Goal: Transaction & Acquisition: Purchase product/service

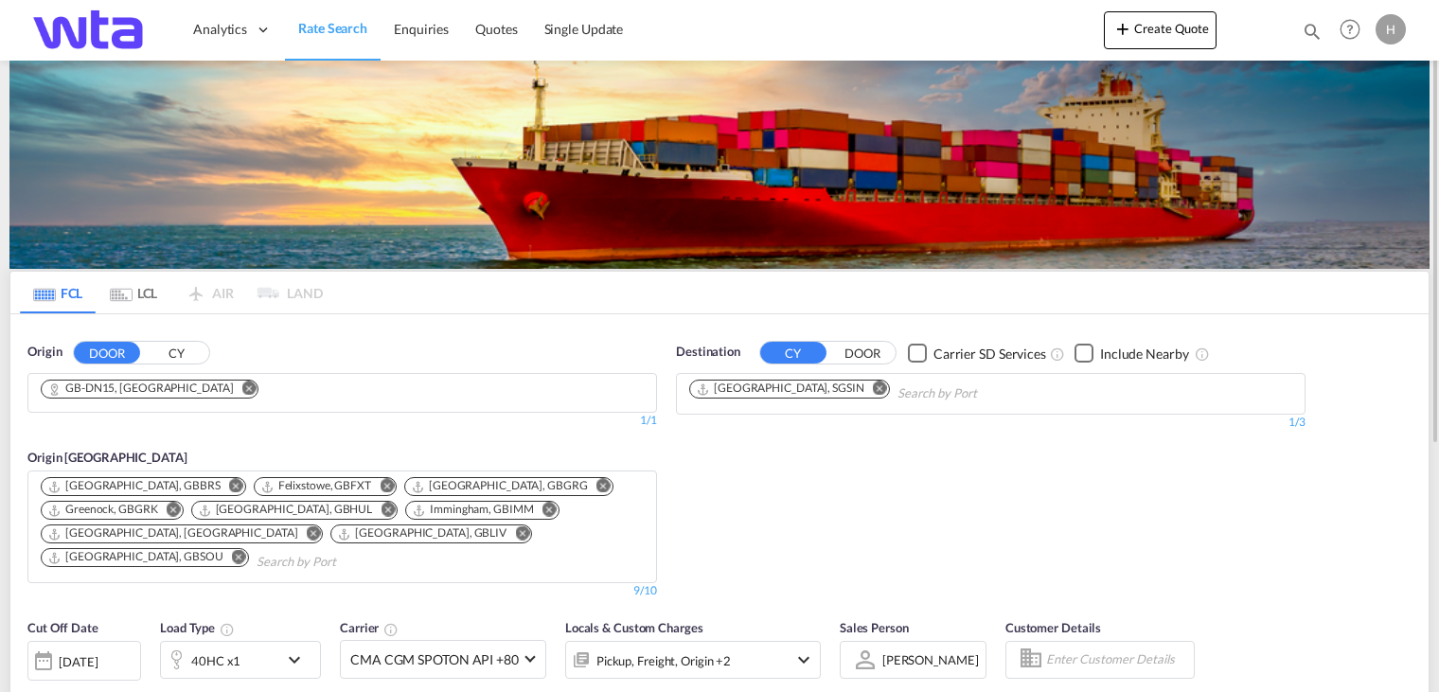
drag, startPoint x: 224, startPoint y: 388, endPoint x: 197, endPoint y: 393, distance: 27.9
click at [242, 388] on md-icon "Remove" at bounding box center [249, 389] width 14 height 14
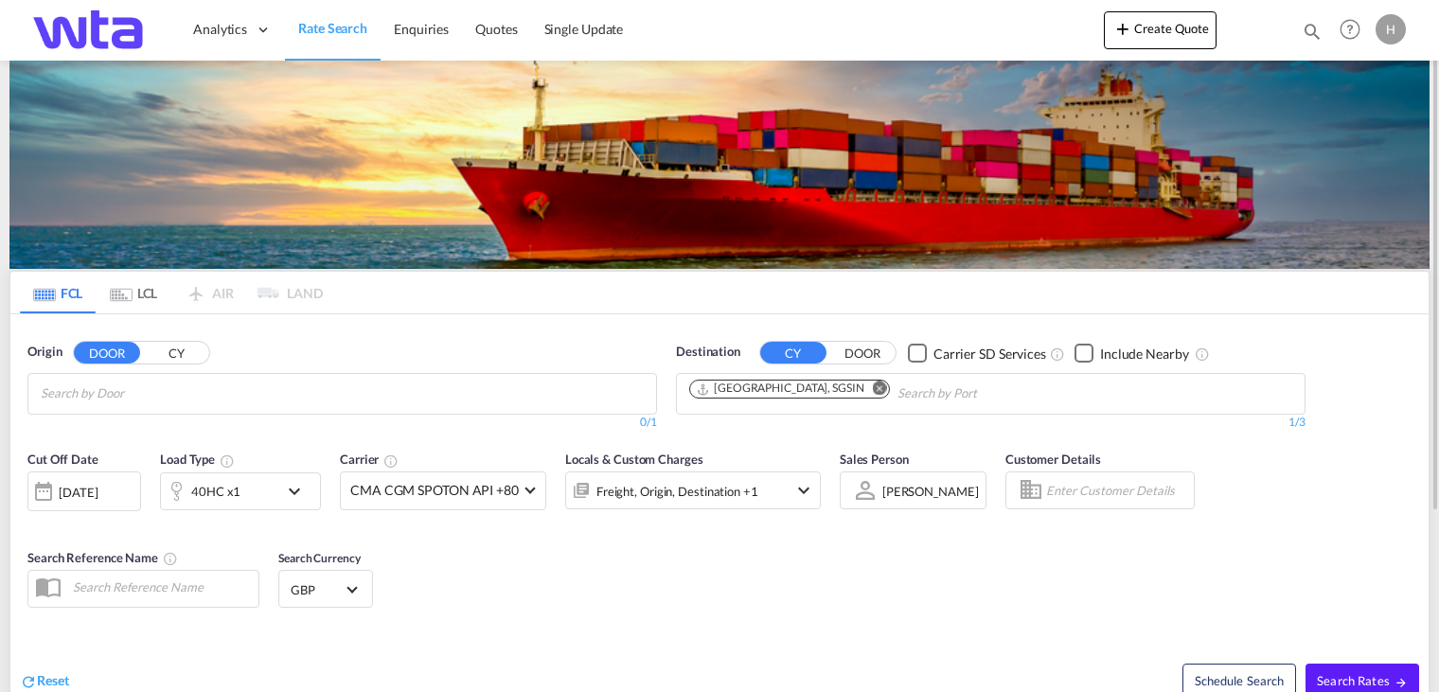
click at [186, 355] on button "CY" at bounding box center [176, 354] width 66 height 22
click at [168, 389] on body "Analytics Reports Dashboard Rate Search Enquiries Quotes" at bounding box center [719, 346] width 1439 height 692
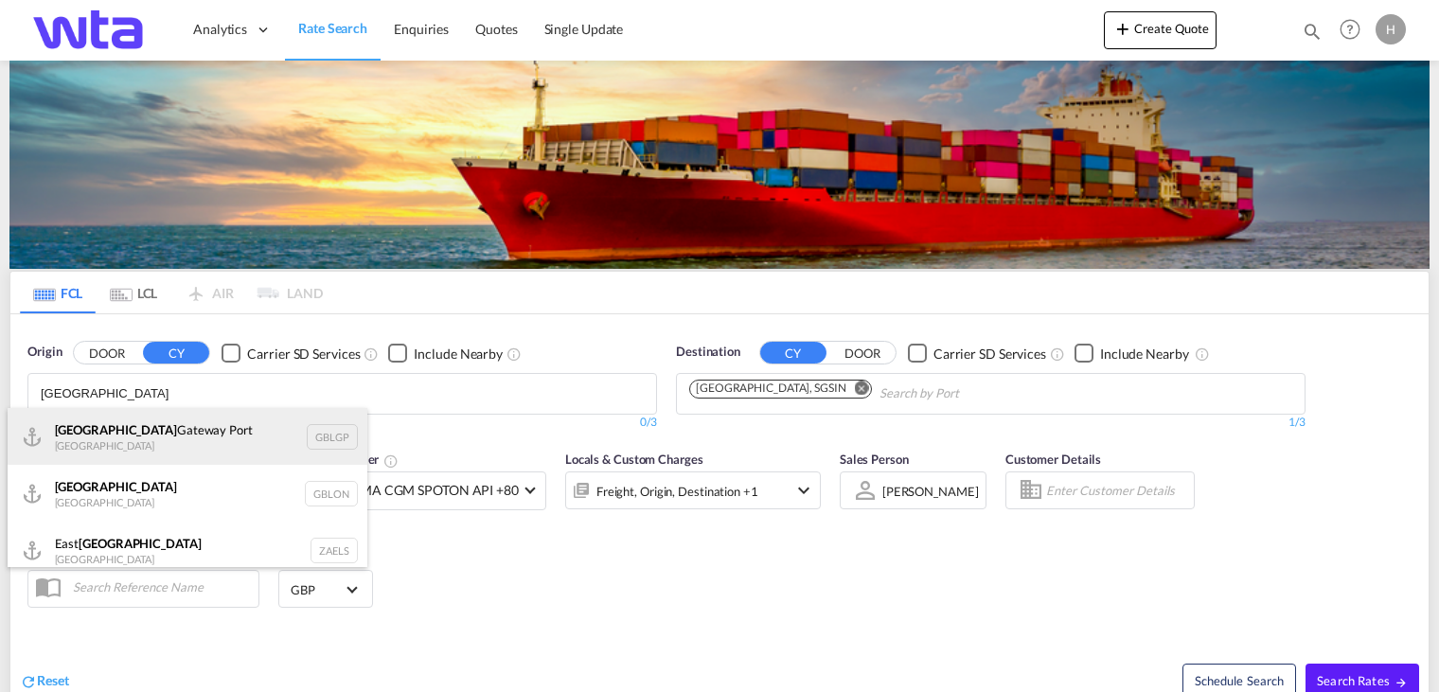
type input "[GEOGRAPHIC_DATA]"
click at [135, 418] on div "[GEOGRAPHIC_DATA] [GEOGRAPHIC_DATA] [GEOGRAPHIC_DATA]" at bounding box center [188, 436] width 360 height 57
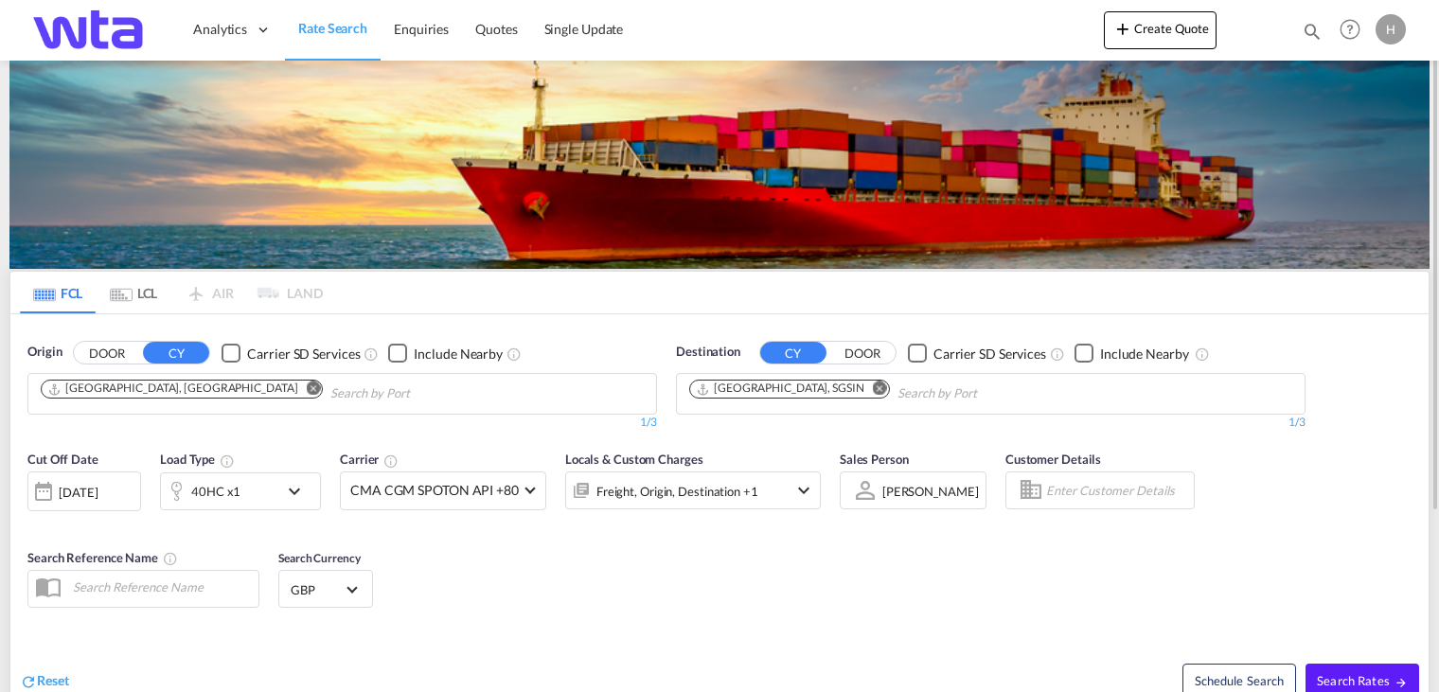
click at [873, 388] on md-icon "Remove" at bounding box center [880, 389] width 14 height 14
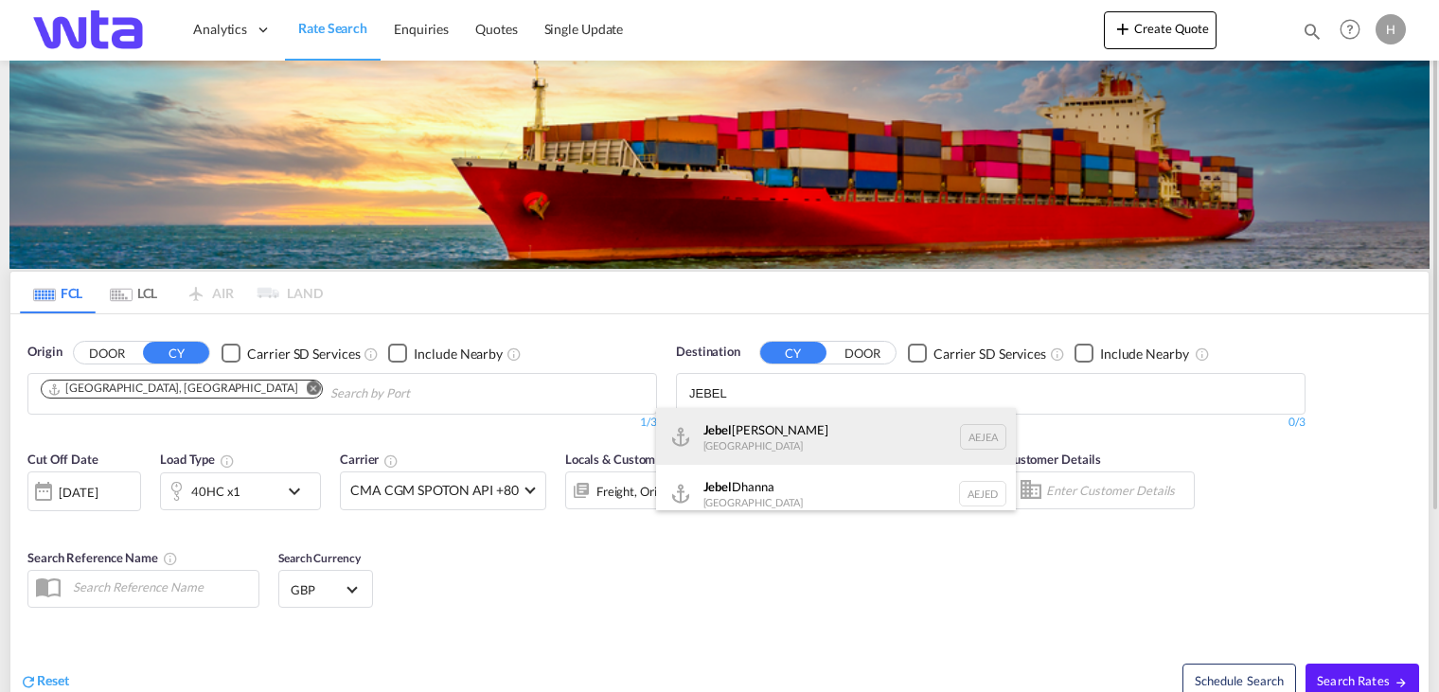
type input "JEBEL"
click at [762, 434] on div "[GEOGRAPHIC_DATA] [GEOGRAPHIC_DATA]" at bounding box center [836, 436] width 360 height 57
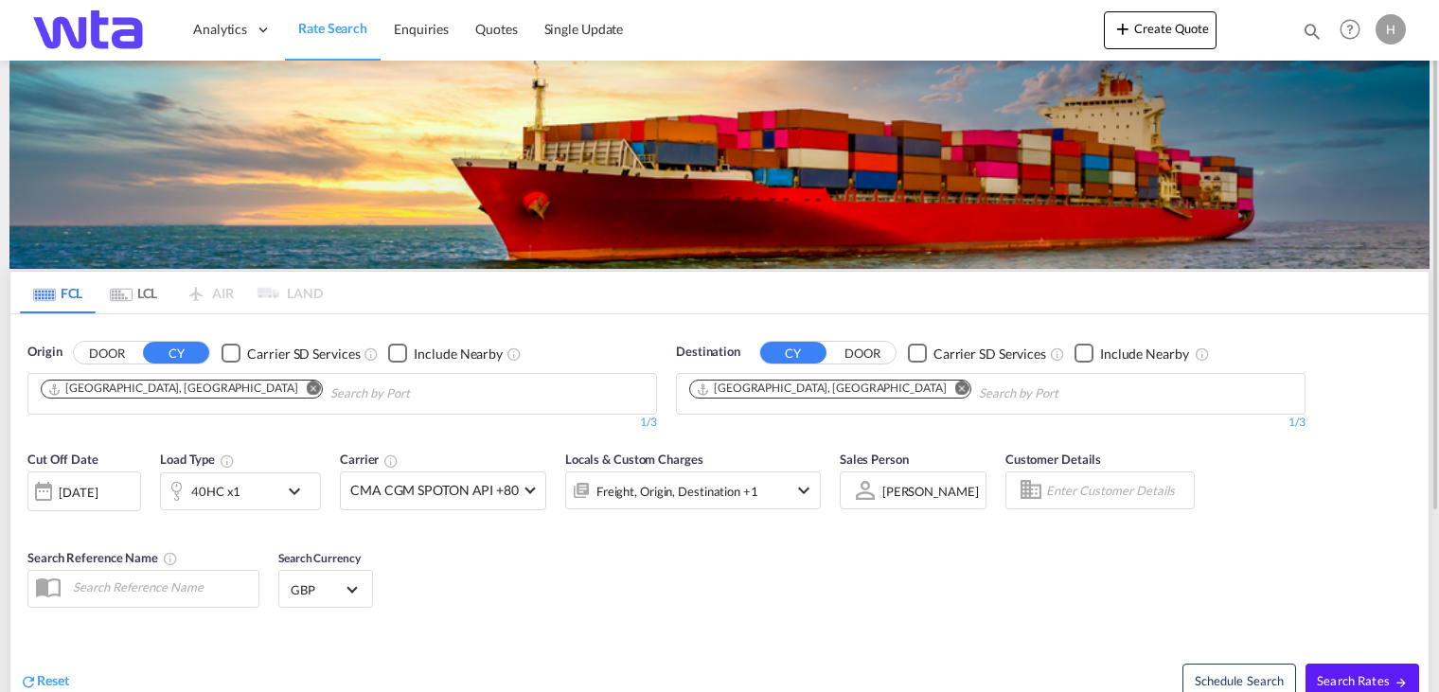
scroll to position [95, 0]
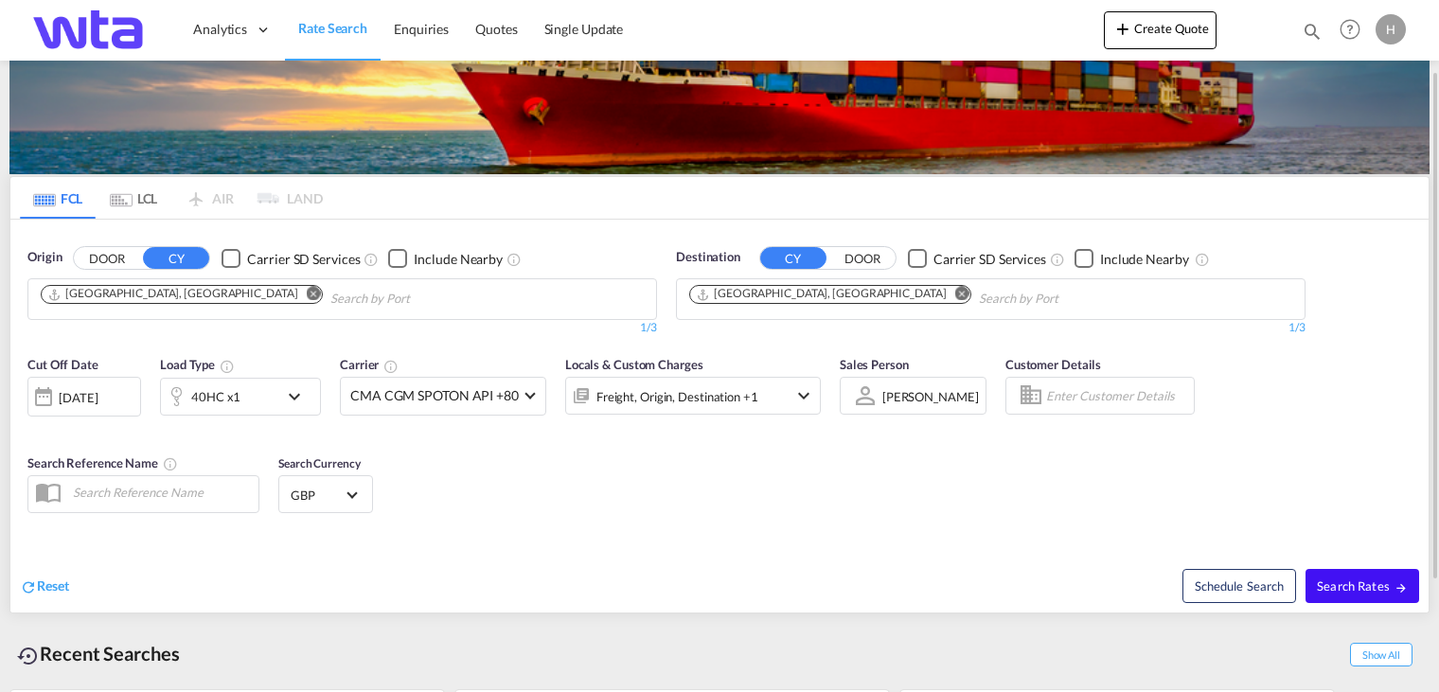
click at [1341, 597] on button "Search Rates" at bounding box center [1363, 586] width 114 height 34
type input "GBLGP to AEJEA / [DATE]"
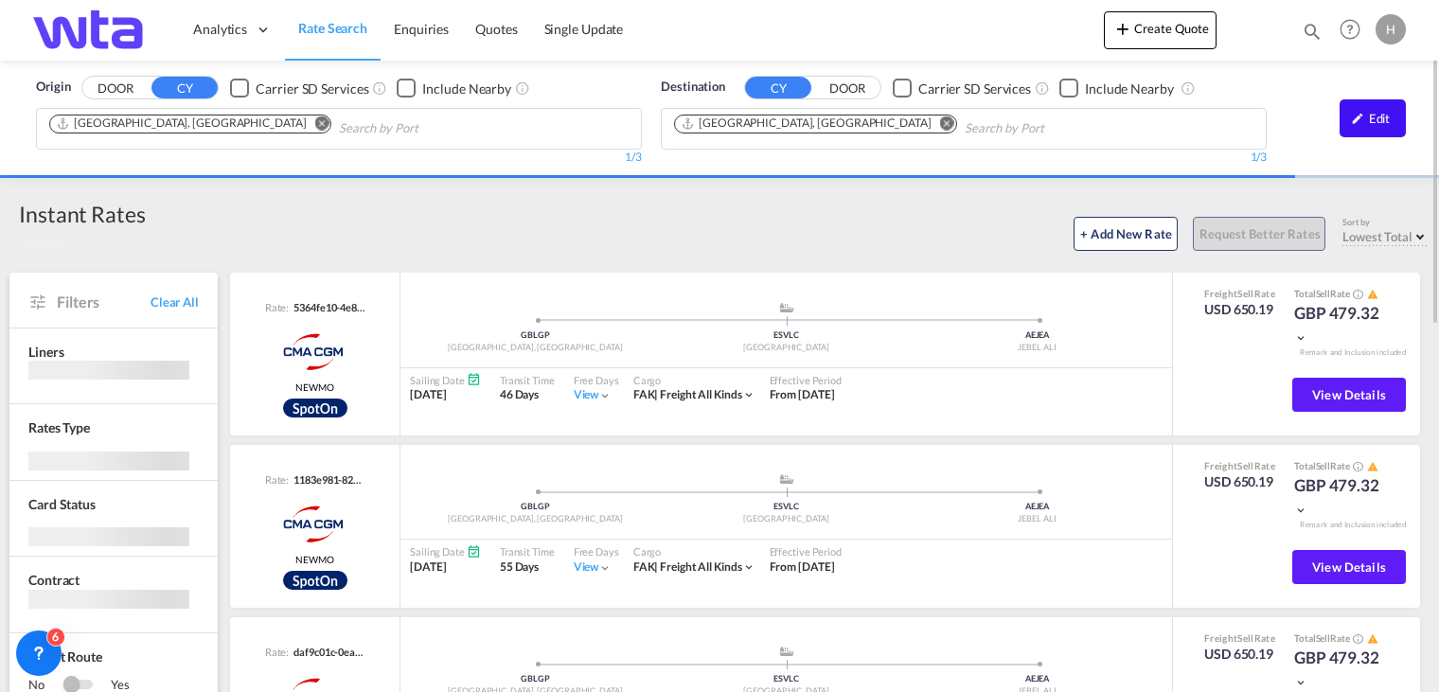
click at [1385, 119] on div "Edit" at bounding box center [1373, 118] width 66 height 38
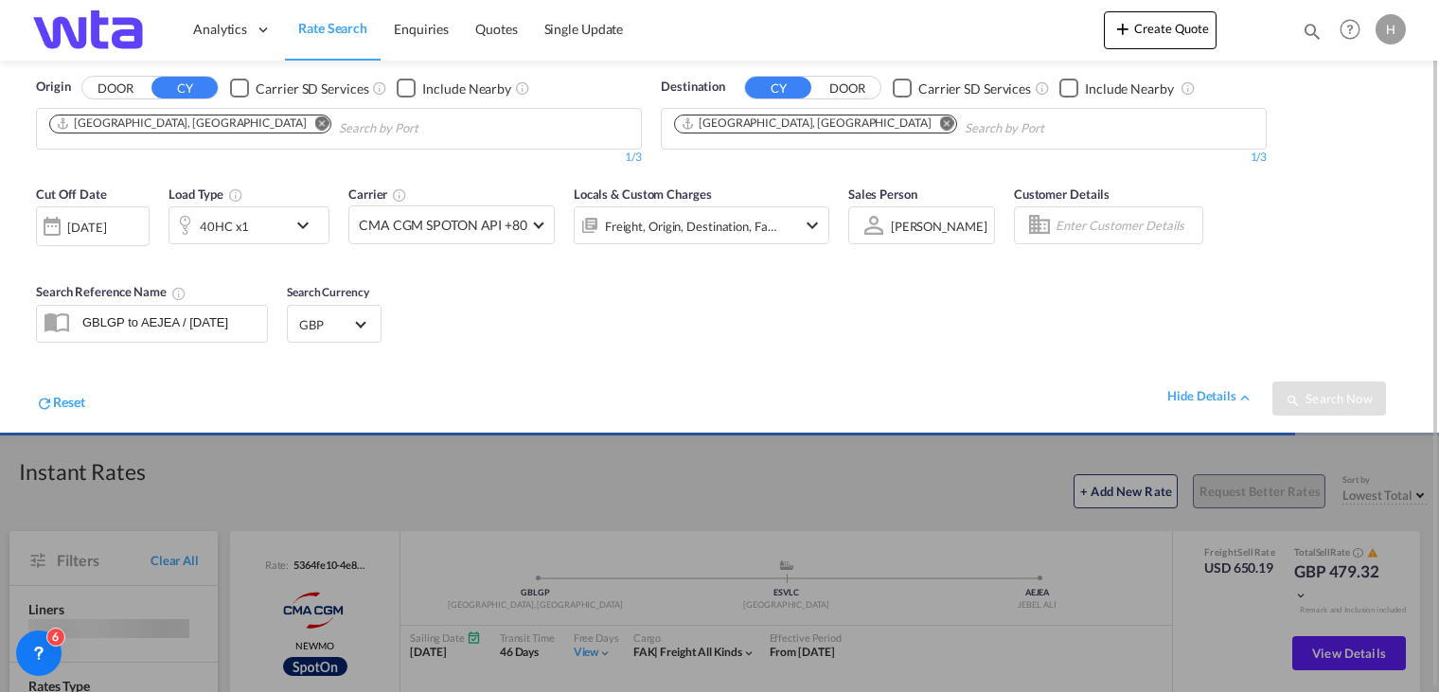
click at [305, 226] on md-icon "icon-chevron-down" at bounding box center [308, 225] width 32 height 23
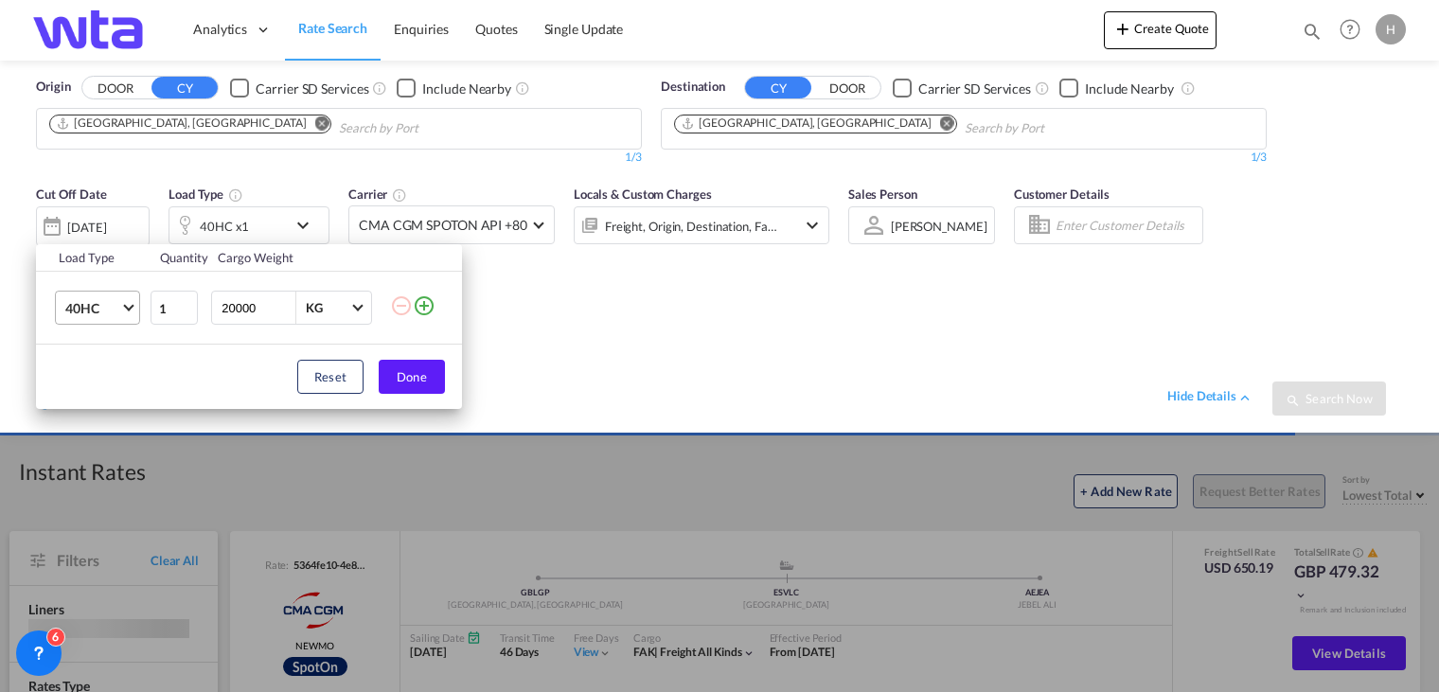
click at [124, 305] on span "Choose: \a40HC" at bounding box center [128, 306] width 10 height 10
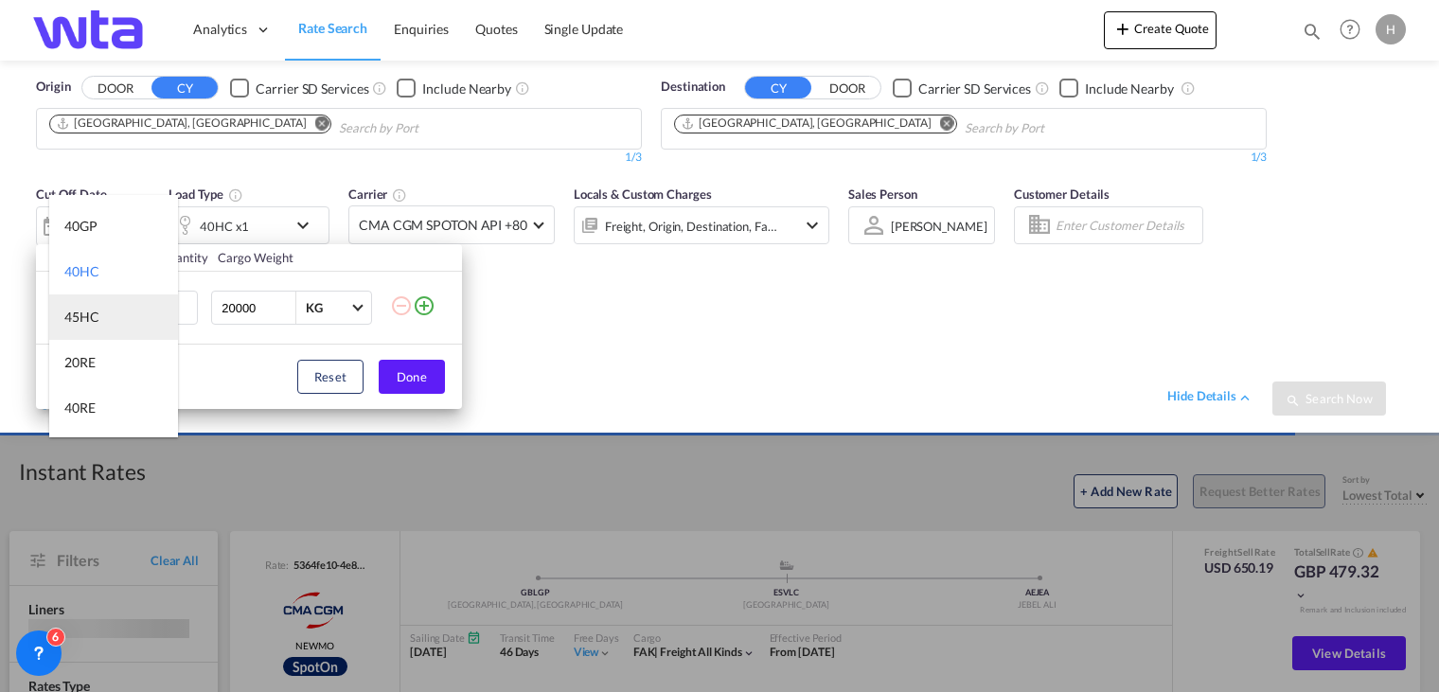
scroll to position [95, 0]
click at [94, 345] on div "40RE" at bounding box center [79, 350] width 31 height 19
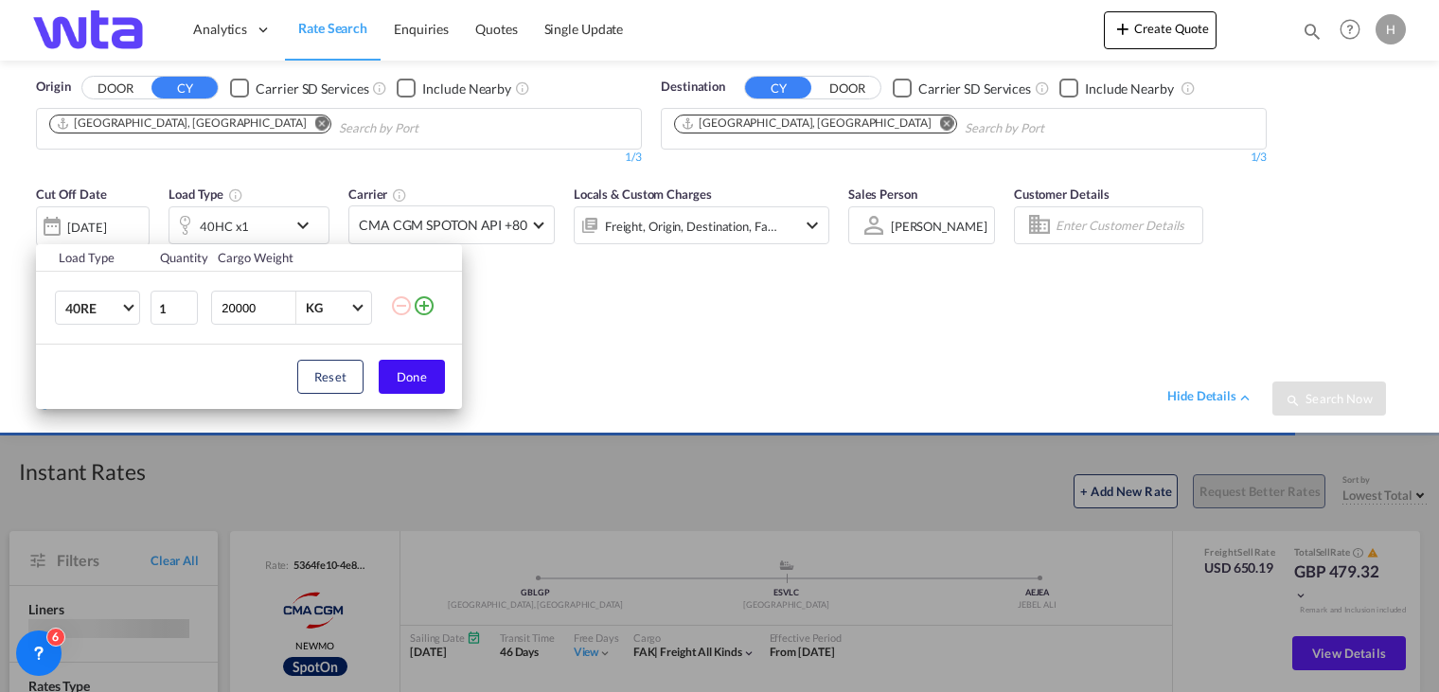
click at [420, 373] on button "Done" at bounding box center [412, 377] width 66 height 34
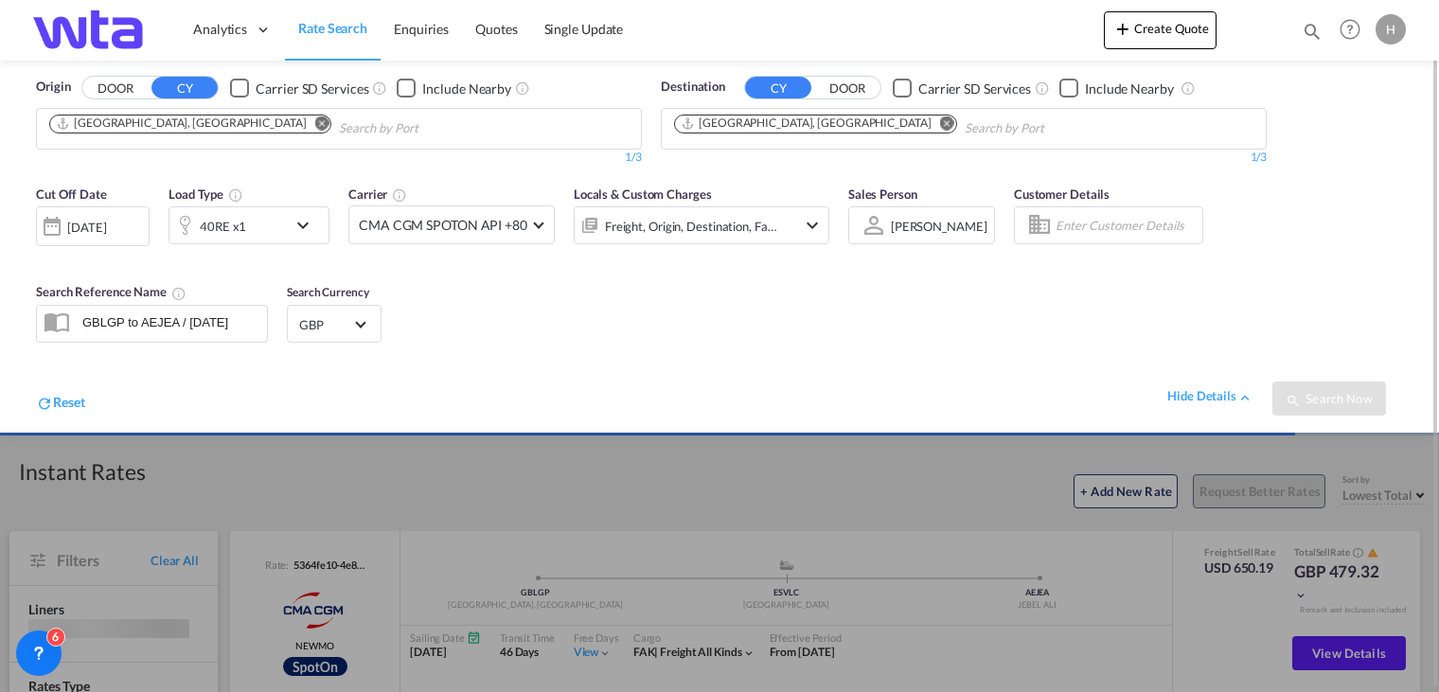
click at [998, 302] on div "Cut Off Date [DATE] [DATE] Load Type 40RE x1 Carrier CMA CGM SPOTON API +80 Onl…" at bounding box center [720, 304] width 1402 height 258
click at [1018, 476] on div at bounding box center [719, 346] width 1439 height 692
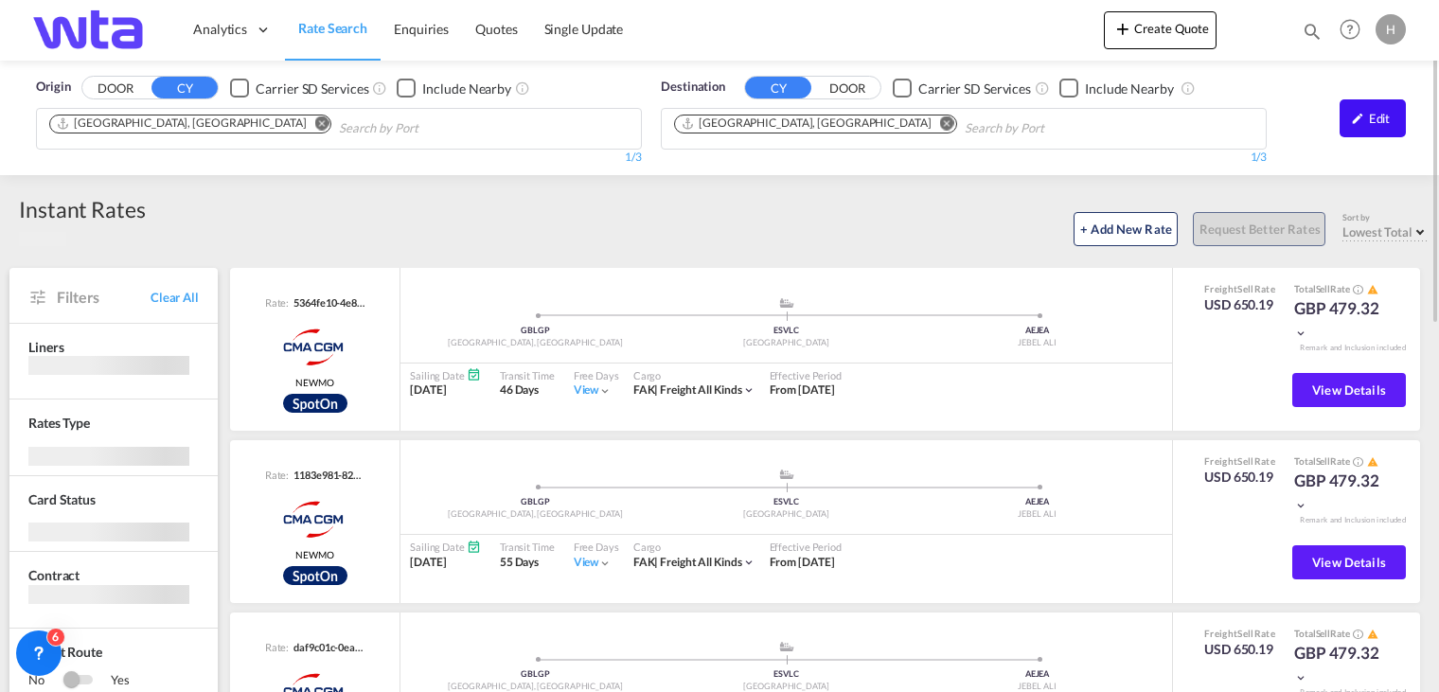
click at [1394, 120] on div "Edit" at bounding box center [1373, 118] width 66 height 38
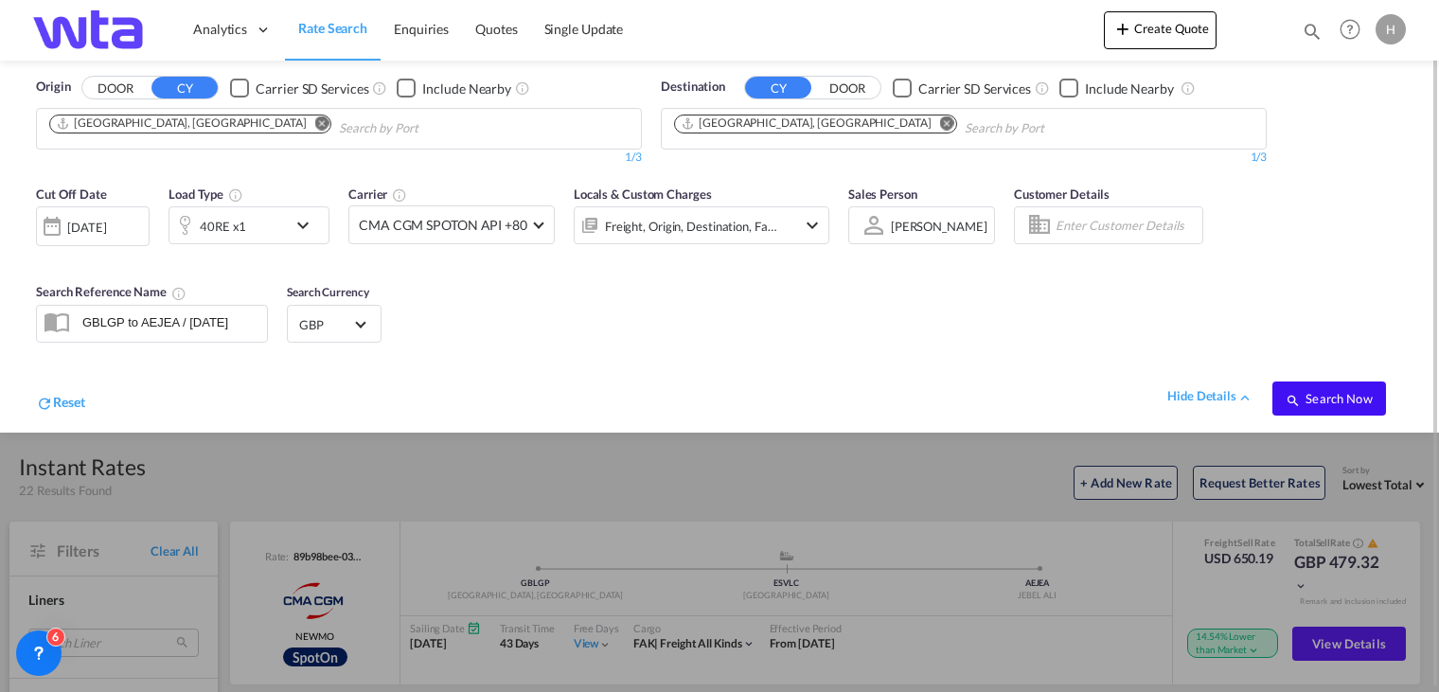
click at [1314, 391] on span "Search Now" at bounding box center [1329, 398] width 86 height 15
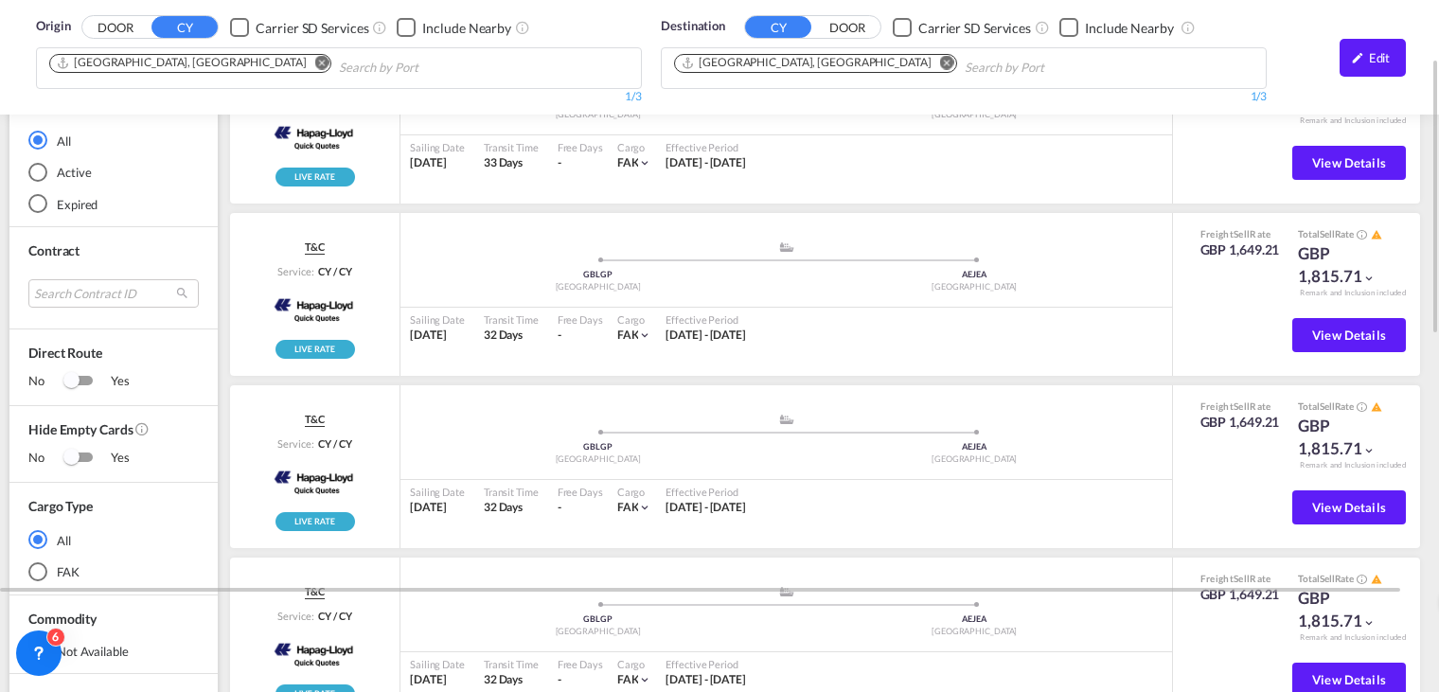
scroll to position [8, 0]
